Goal: Use online tool/utility

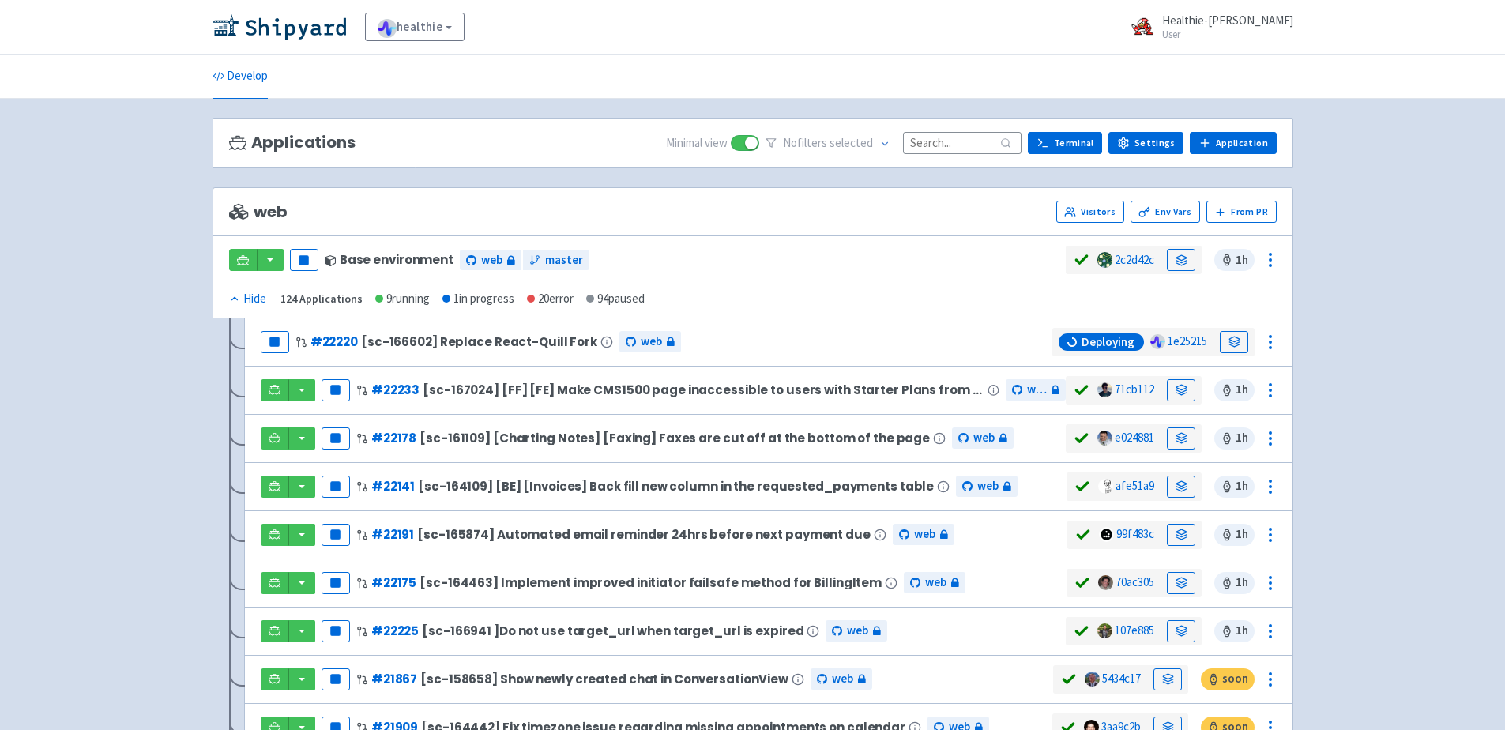
scroll to position [43, 0]
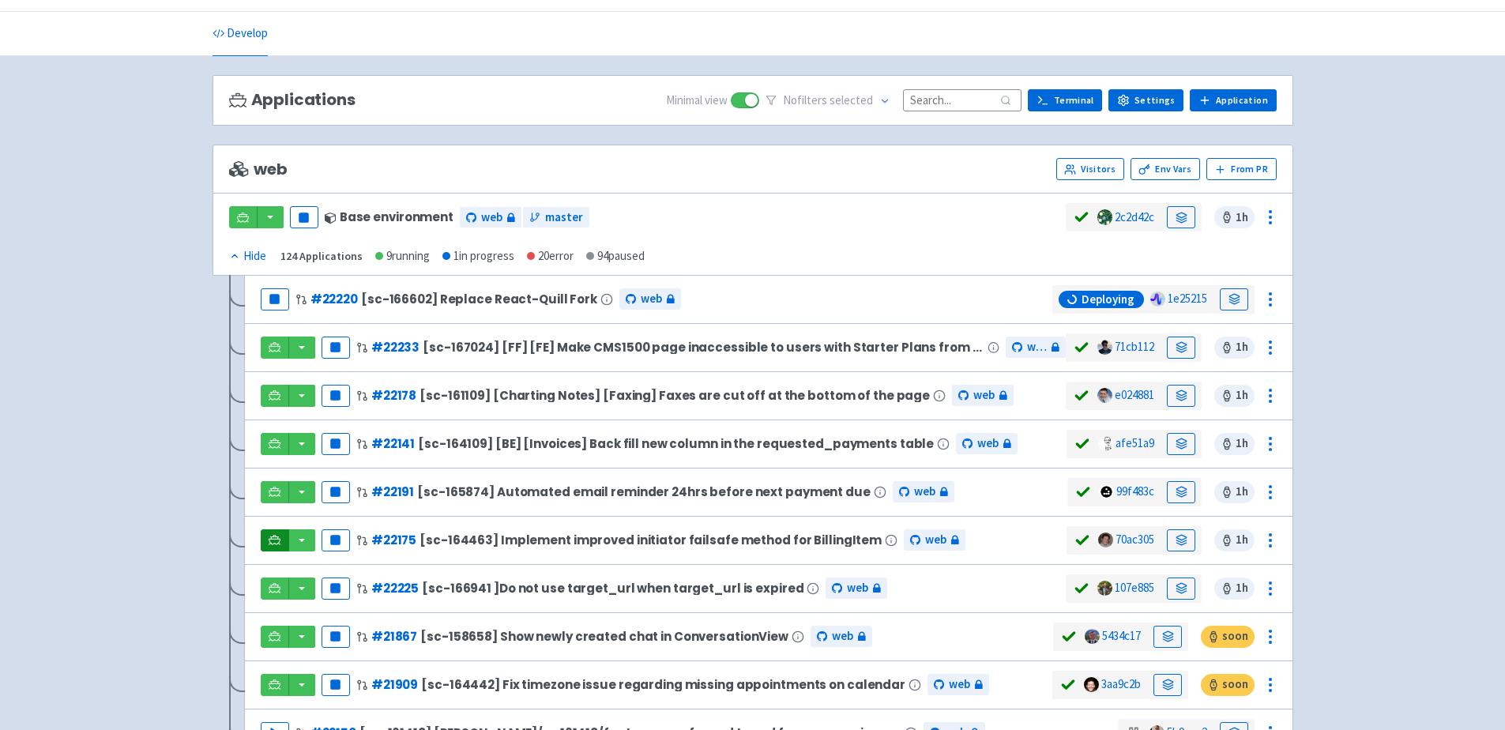
click at [269, 536] on icon at bounding box center [275, 540] width 12 height 12
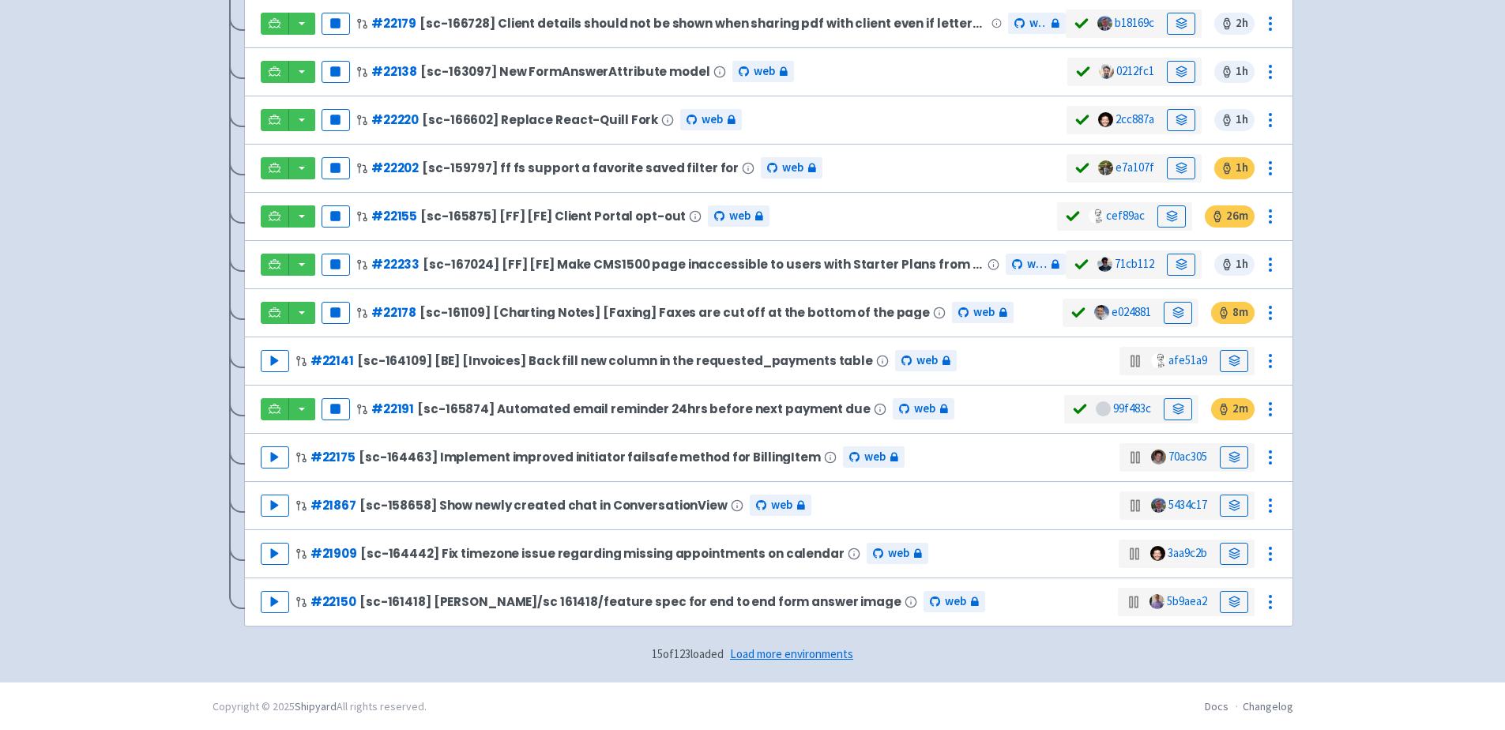
scroll to position [369, 0]
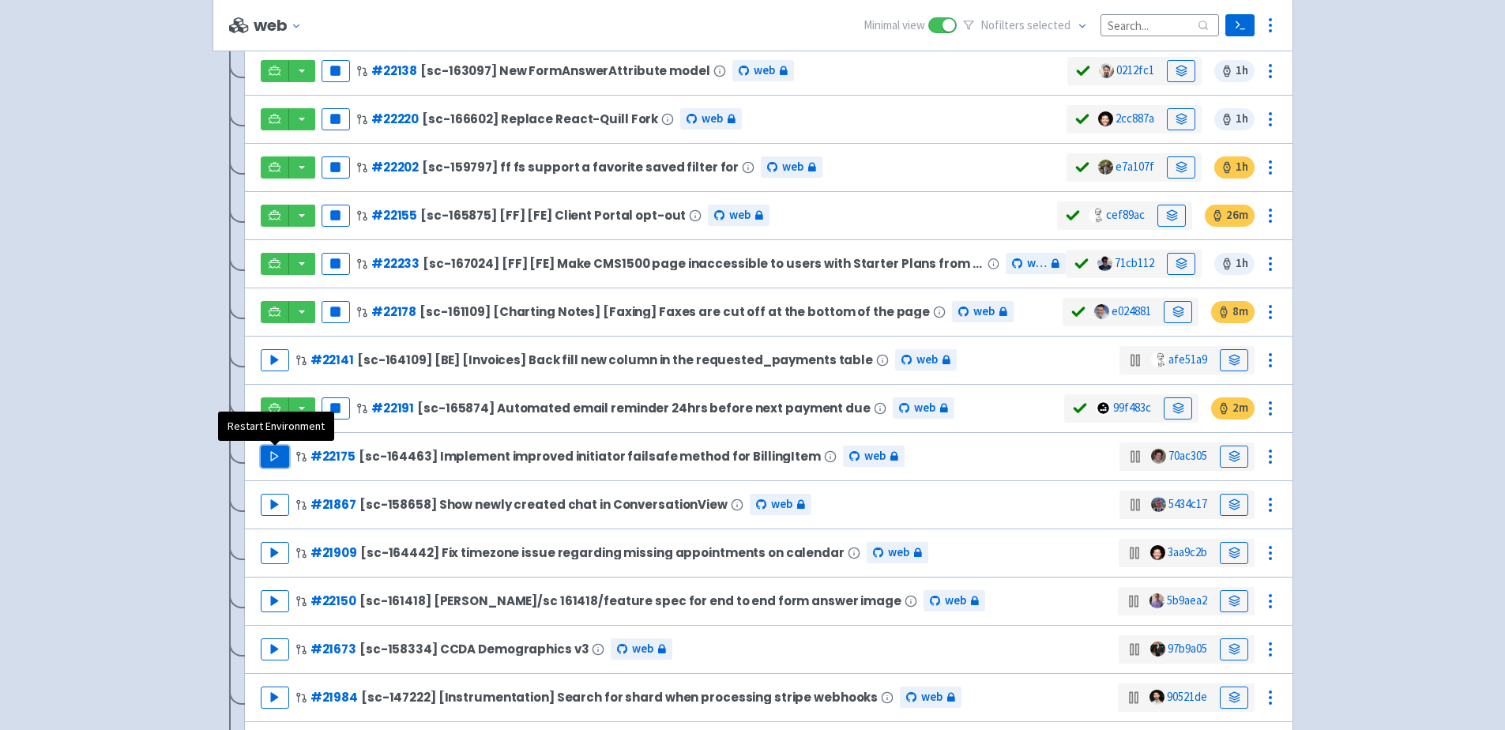
click at [279, 453] on icon "button" at bounding box center [275, 456] width 12 height 12
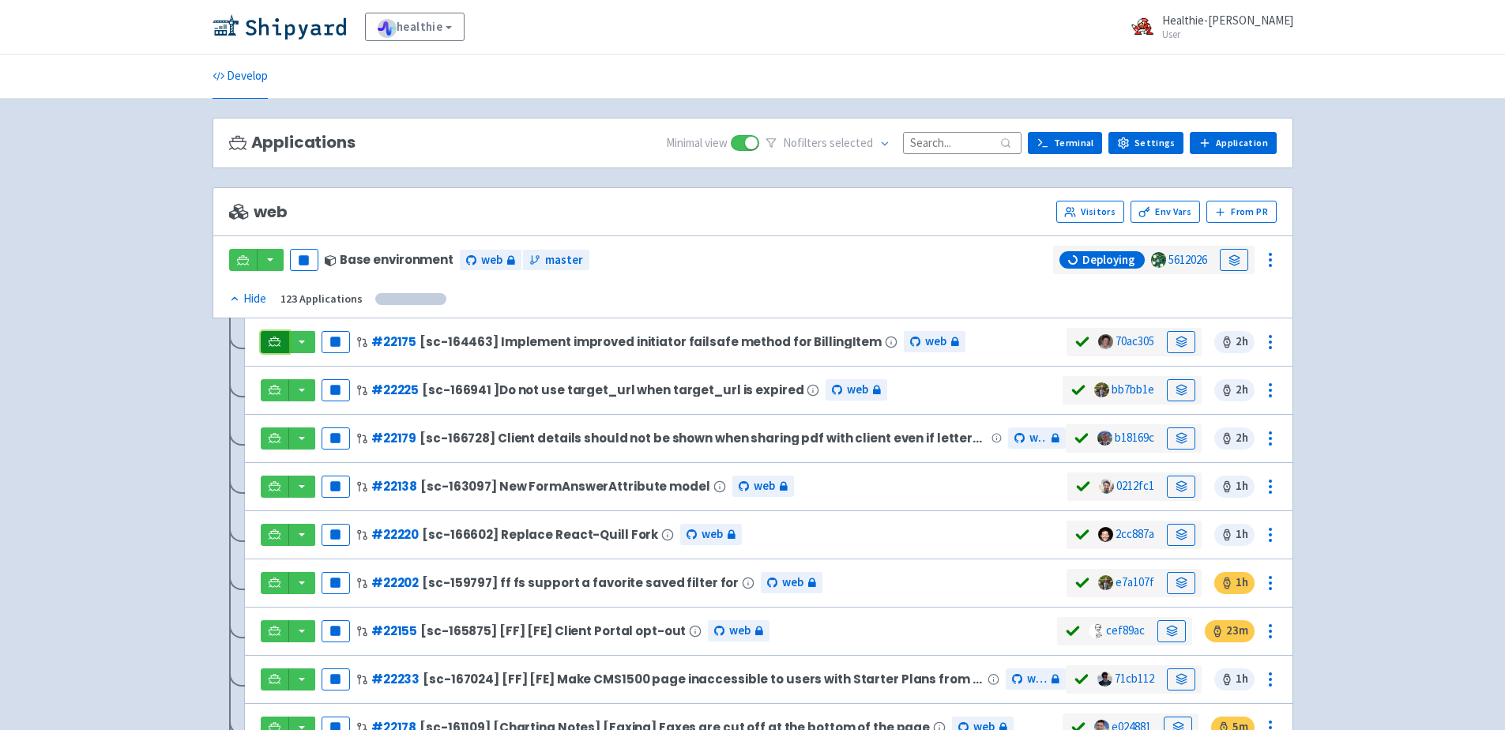
click at [277, 347] on icon at bounding box center [275, 342] width 12 height 12
